Goal: Use online tool/utility

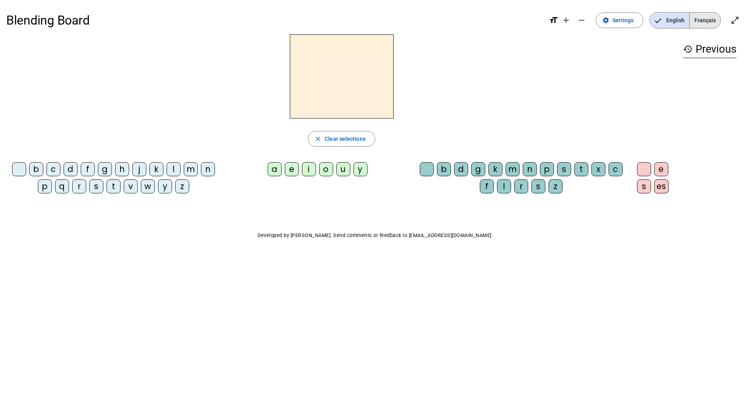
click at [599, 19] on span "Français" at bounding box center [705, 20] width 31 height 16
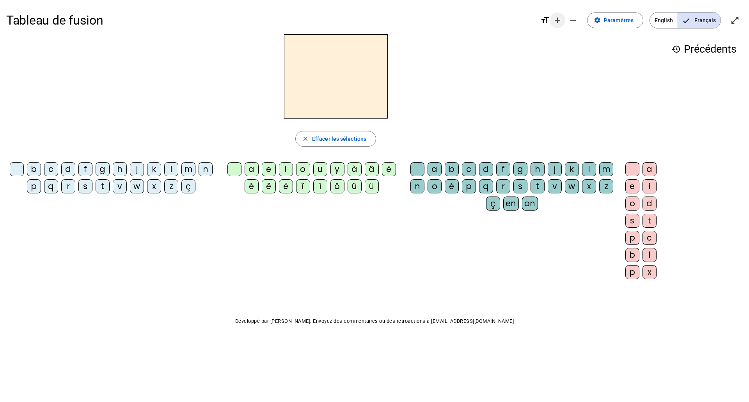
click at [561, 23] on mat-icon "add" at bounding box center [557, 20] width 9 height 9
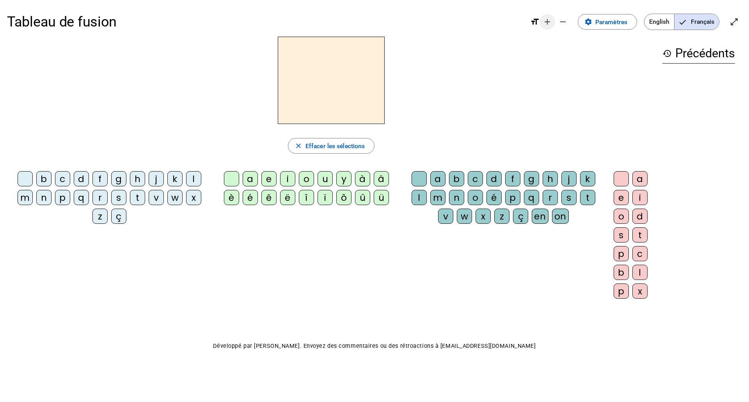
click at [561, 23] on mat-icon "remove" at bounding box center [562, 21] width 9 height 9
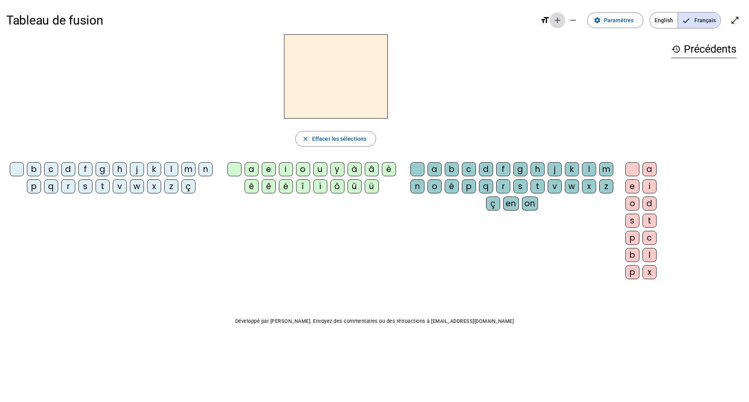
click at [561, 23] on mat-icon "add" at bounding box center [557, 20] width 9 height 9
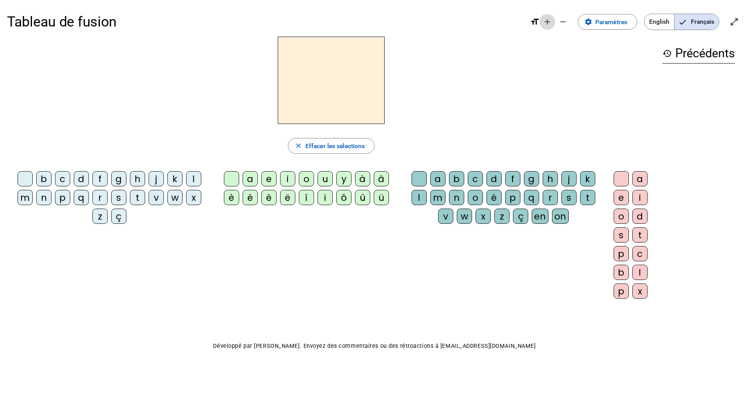
click at [542, 21] on span "Augmenter la taille de la police" at bounding box center [547, 21] width 19 height 19
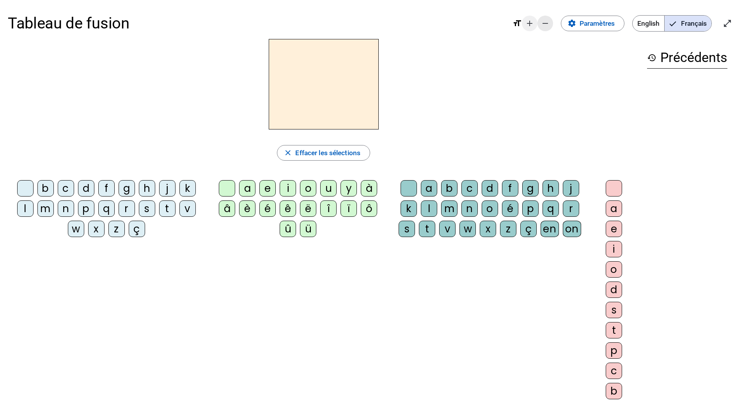
click at [542, 21] on mat-icon "remove" at bounding box center [545, 23] width 9 height 9
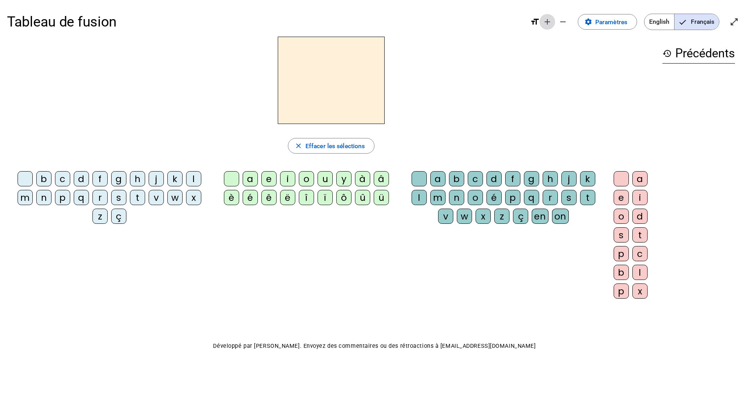
click at [542, 21] on span "Augmenter la taille de la police" at bounding box center [547, 21] width 19 height 19
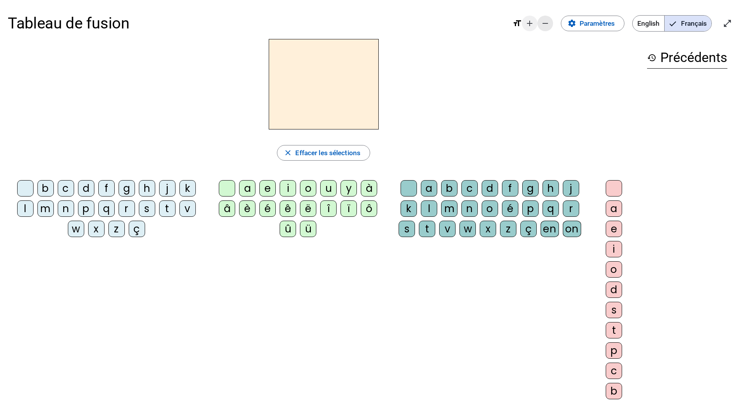
click at [542, 21] on mat-icon "remove" at bounding box center [545, 23] width 9 height 9
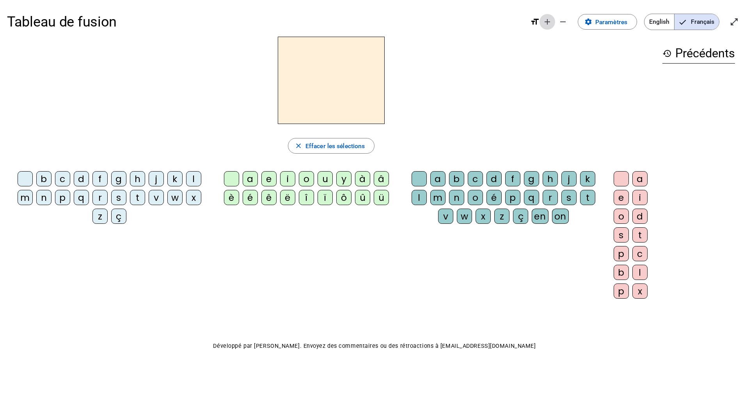
click at [542, 21] on span "Augmenter la taille de la police" at bounding box center [547, 21] width 19 height 19
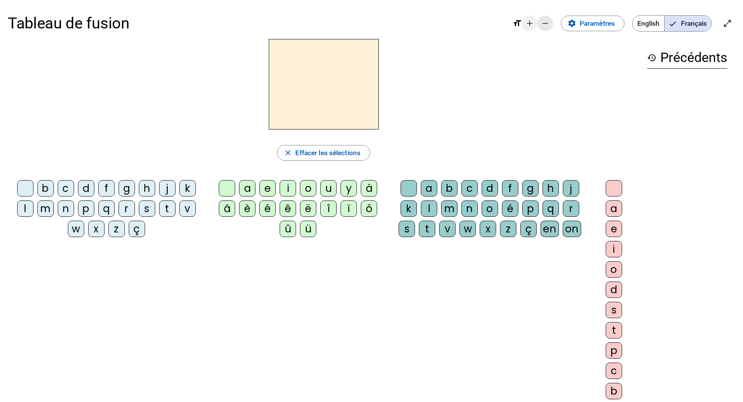
click at [542, 21] on mat-icon "remove" at bounding box center [545, 23] width 9 height 9
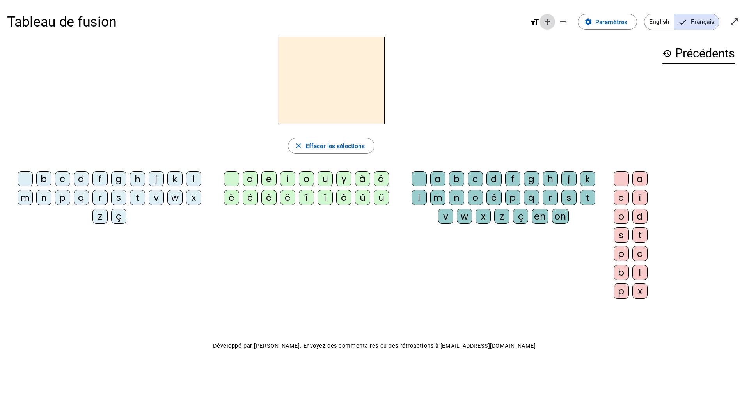
click at [542, 21] on span "Augmenter la taille de la police" at bounding box center [547, 21] width 19 height 19
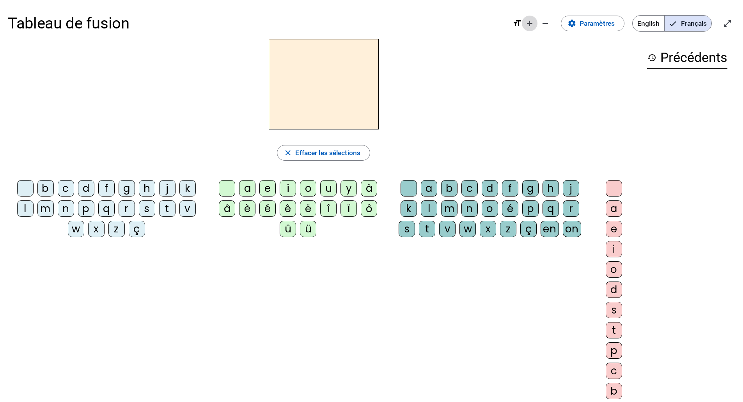
click at [530, 23] on mat-icon "add" at bounding box center [529, 23] width 9 height 9
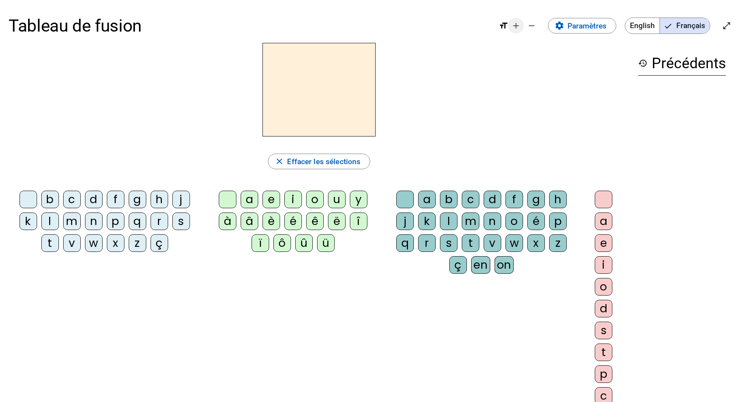
click at [515, 31] on span "Augmenter la taille de la police" at bounding box center [516, 25] width 19 height 19
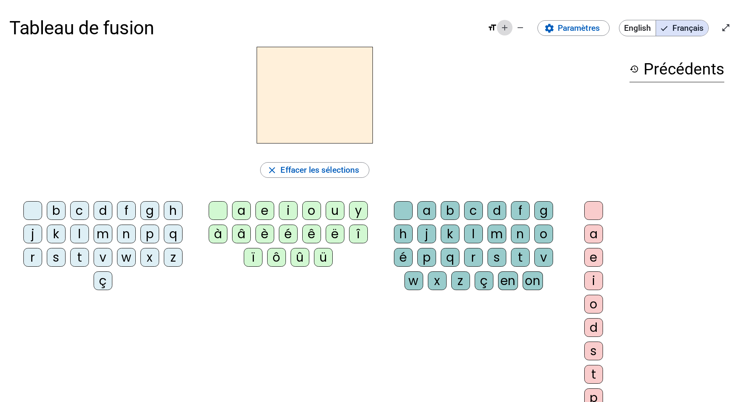
click at [504, 30] on mat-icon "add" at bounding box center [504, 27] width 9 height 9
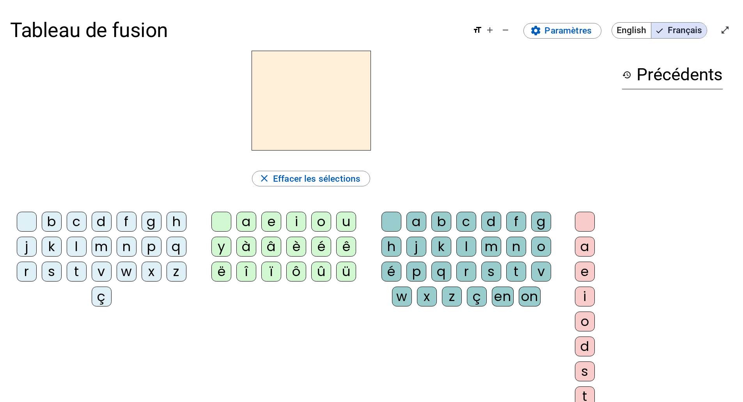
click at [107, 247] on div "m" at bounding box center [102, 247] width 20 height 20
click at [246, 222] on div "a" at bounding box center [246, 222] width 20 height 20
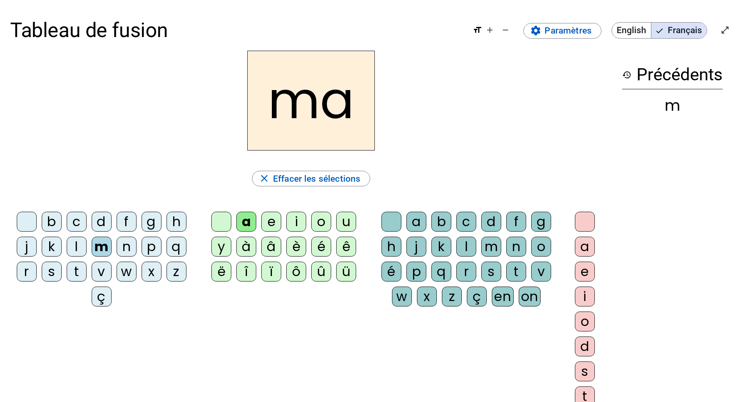
click at [85, 277] on div "t" at bounding box center [77, 272] width 20 height 20
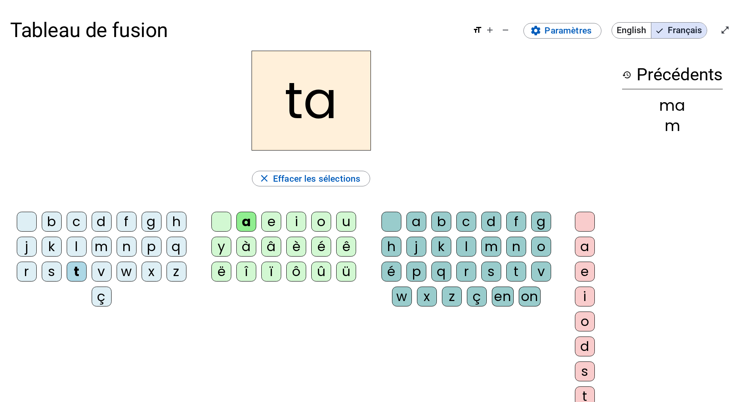
click at [80, 247] on div "l" at bounding box center [77, 247] width 20 height 20
click at [268, 224] on div "e" at bounding box center [271, 222] width 20 height 20
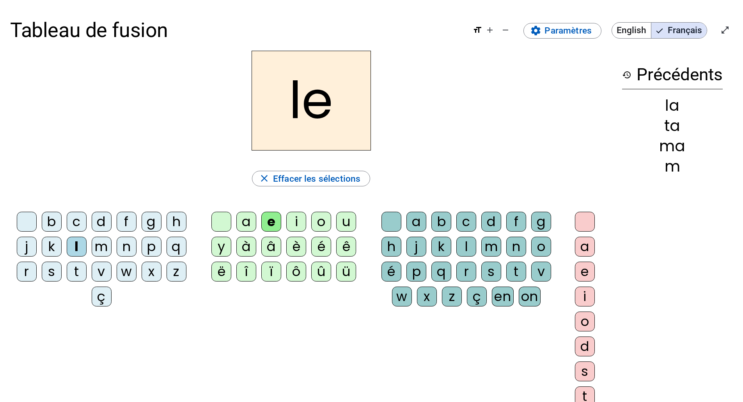
click at [337, 227] on div "u" at bounding box center [346, 222] width 20 height 20
click at [77, 273] on div "t" at bounding box center [77, 272] width 20 height 20
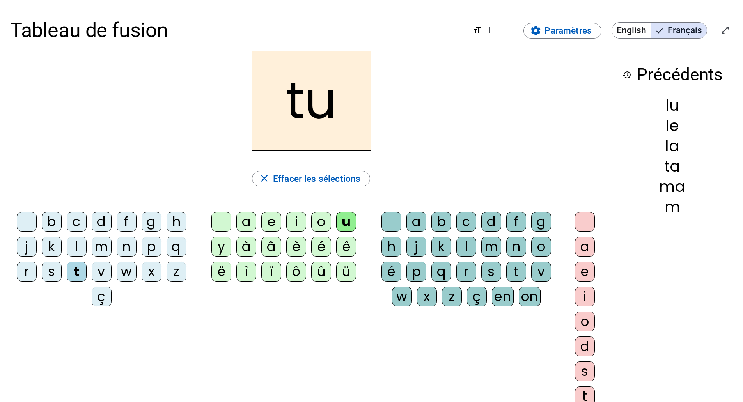
click at [105, 218] on div "d" at bounding box center [102, 222] width 20 height 20
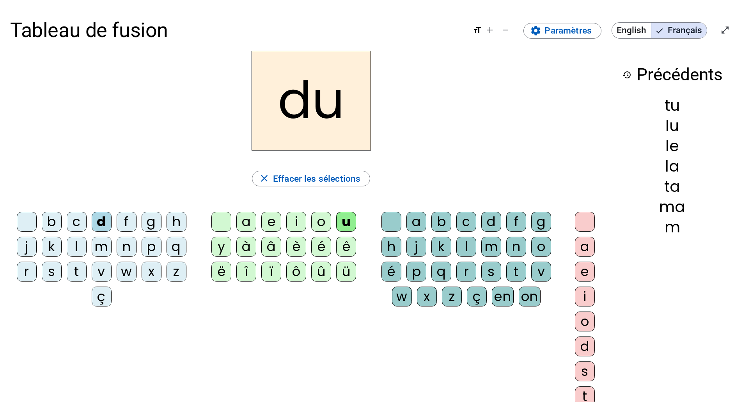
click at [272, 227] on div "e" at bounding box center [271, 222] width 20 height 20
click at [106, 249] on div "m" at bounding box center [102, 247] width 20 height 20
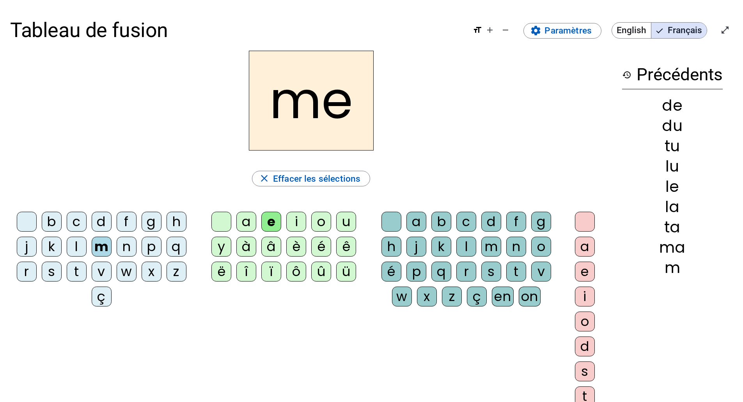
click at [20, 247] on div "j" at bounding box center [27, 247] width 20 height 20
